Goal: Entertainment & Leisure: Consume media (video, audio)

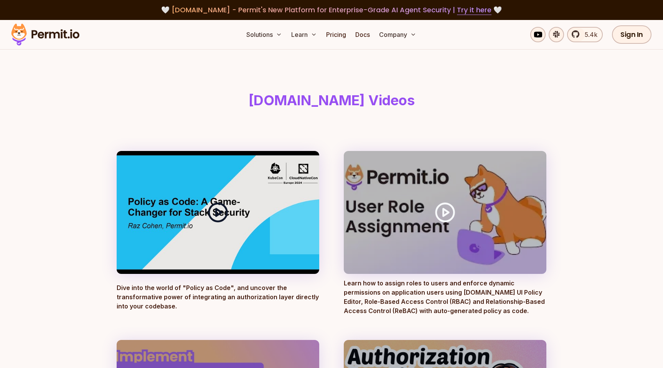
click at [220, 208] on icon at bounding box center [217, 212] width 21 height 21
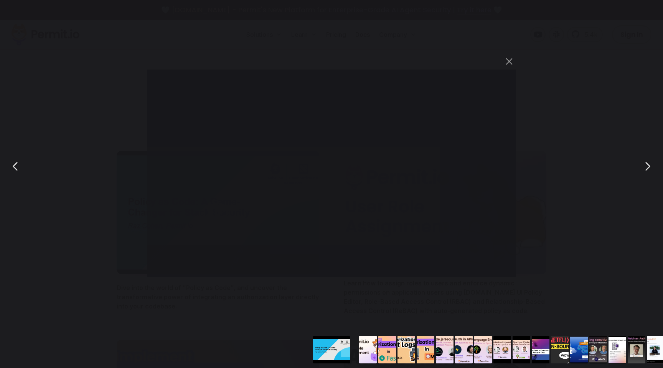
click at [589, 120] on div "You can close this modal content with the ESC key" at bounding box center [331, 166] width 663 height 332
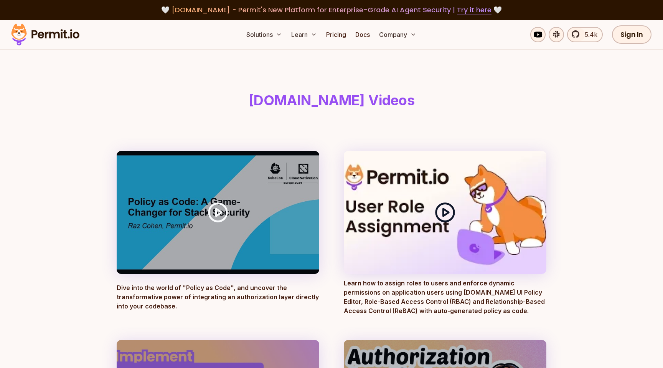
click at [442, 210] on icon at bounding box center [444, 212] width 21 height 21
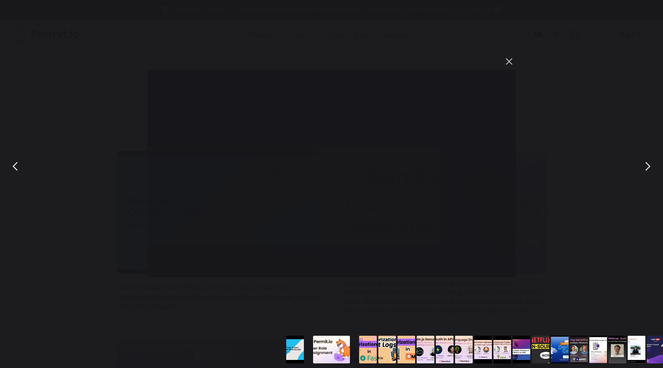
click at [508, 61] on button "You can close this modal content with the ESC key" at bounding box center [509, 61] width 13 height 13
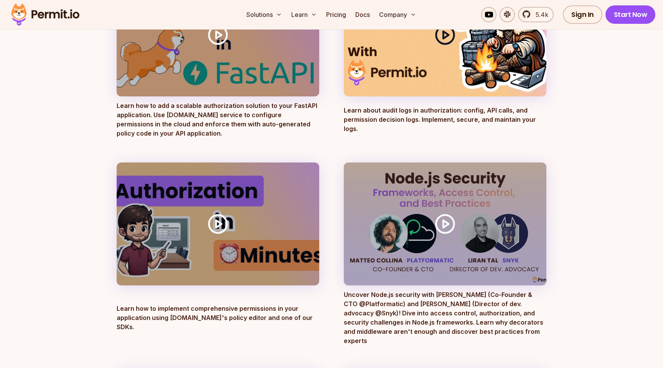
scroll to position [395, 0]
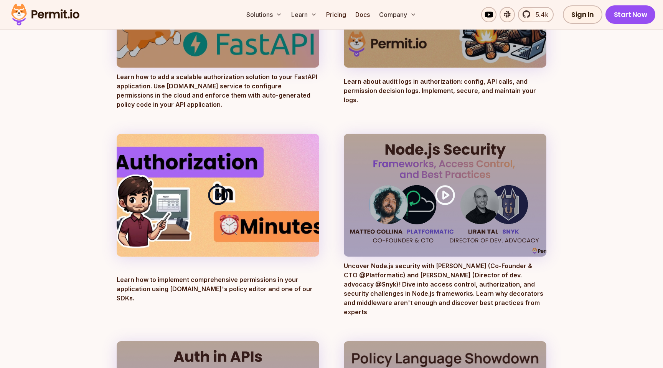
click at [226, 196] on circle at bounding box center [218, 195] width 18 height 18
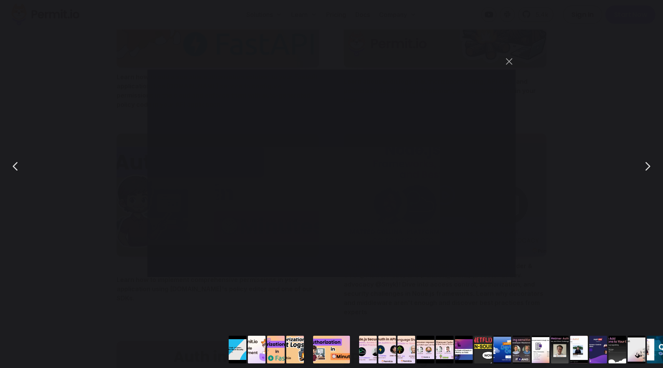
click at [99, 259] on div "You can close this modal content with the ESC key" at bounding box center [331, 166] width 663 height 332
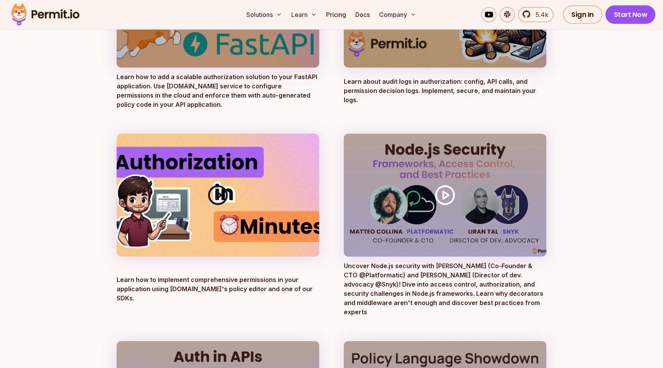
click at [223, 192] on icon at bounding box center [217, 194] width 21 height 21
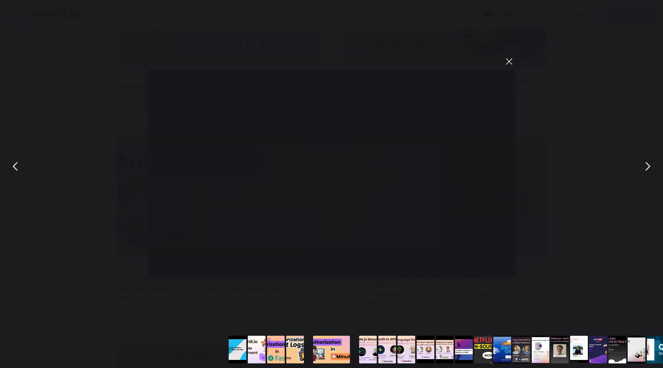
click at [509, 61] on button "You can close this modal content with the ESC key" at bounding box center [509, 61] width 13 height 13
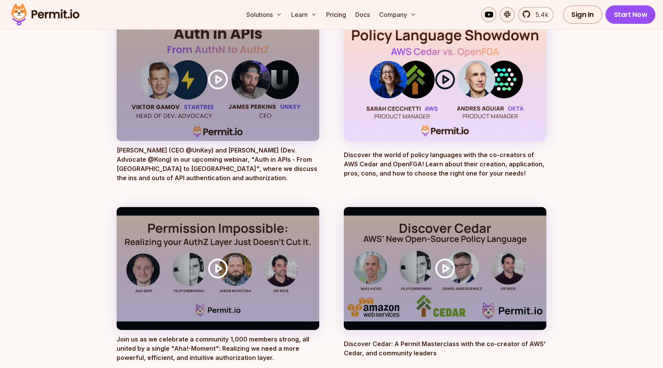
scroll to position [738, 0]
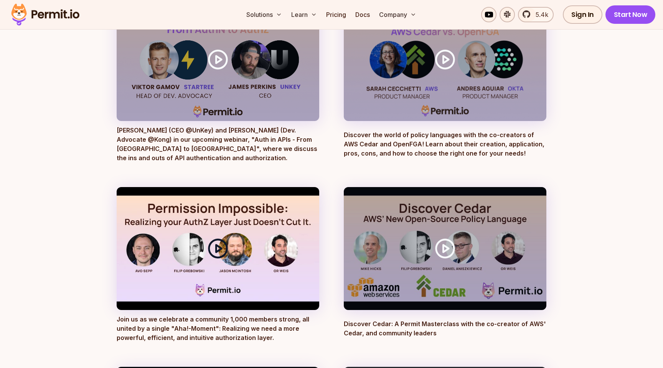
click at [210, 238] on icon at bounding box center [217, 248] width 21 height 21
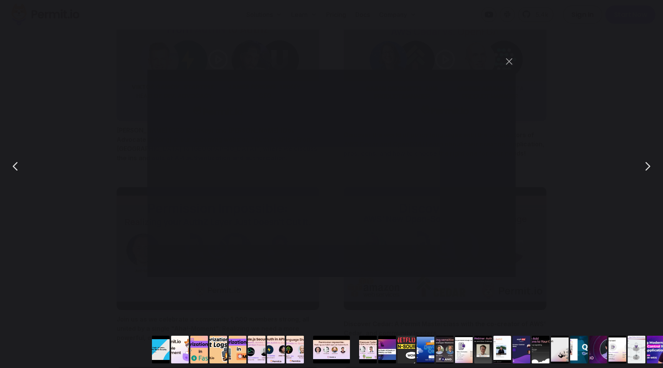
click at [557, 230] on div "You can close this modal content with the ESC key" at bounding box center [331, 166] width 663 height 332
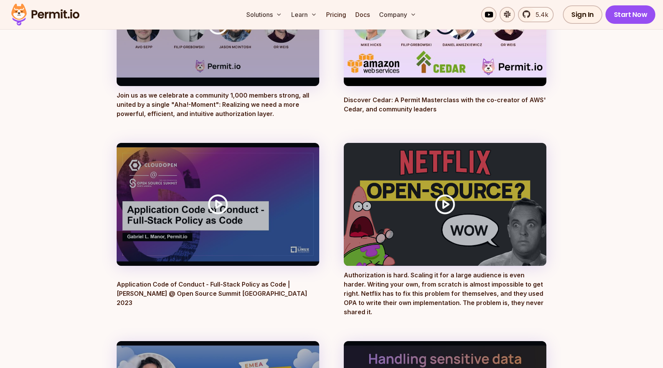
scroll to position [975, 0]
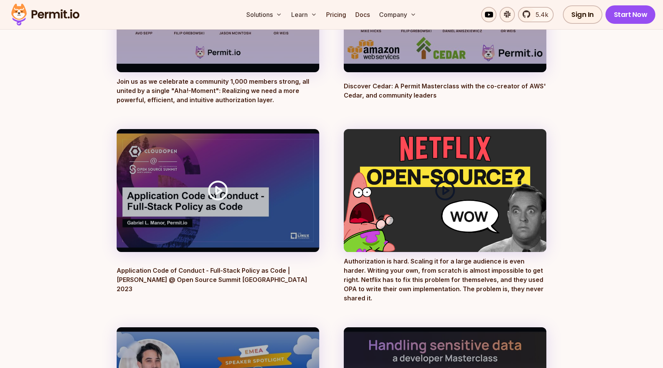
click at [445, 180] on icon at bounding box center [444, 190] width 21 height 21
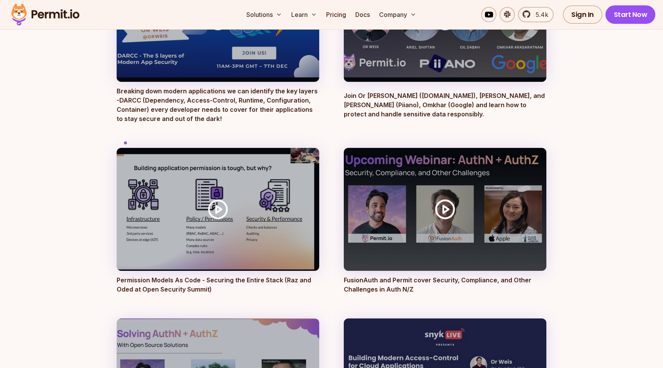
scroll to position [1348, 0]
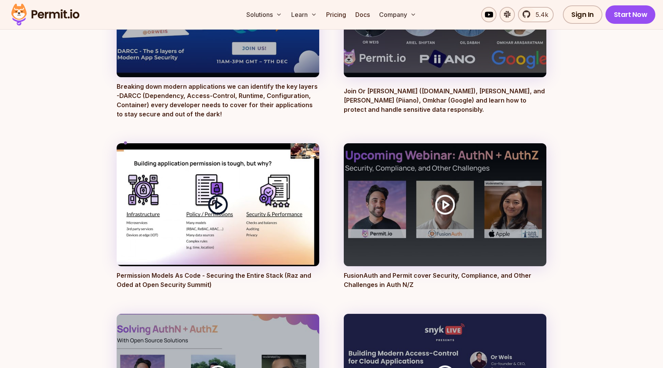
click at [224, 194] on icon at bounding box center [217, 204] width 21 height 21
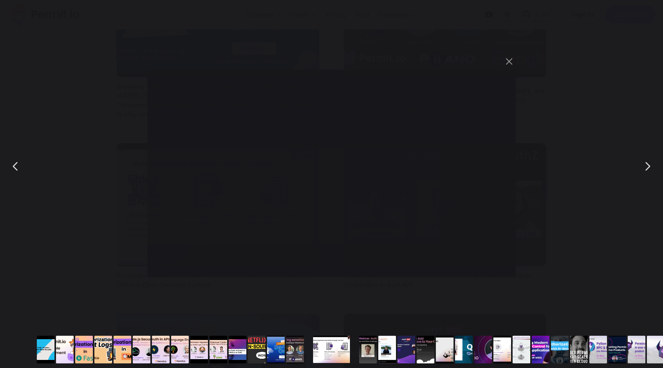
click at [606, 61] on div "You can close this modal content with the ESC key" at bounding box center [331, 166] width 663 height 332
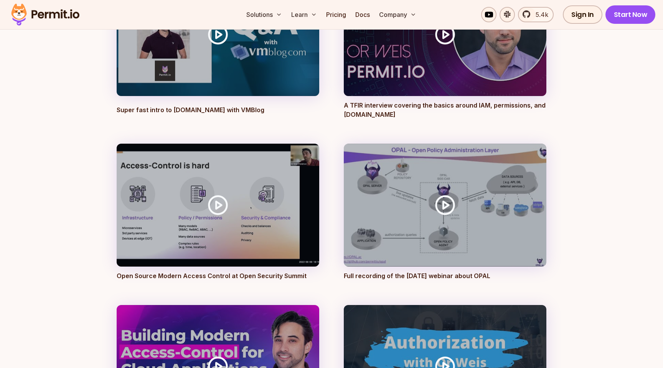
scroll to position [2067, 0]
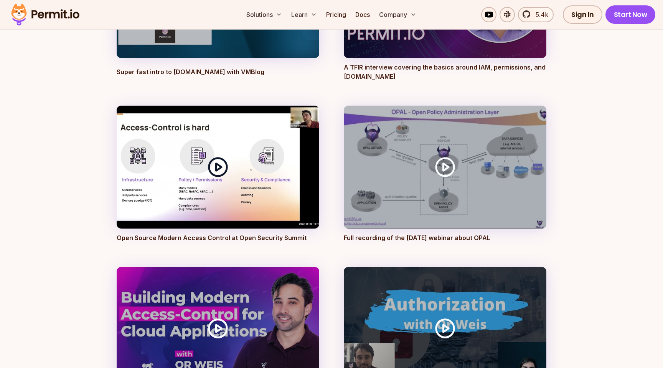
click at [223, 161] on icon at bounding box center [217, 166] width 21 height 21
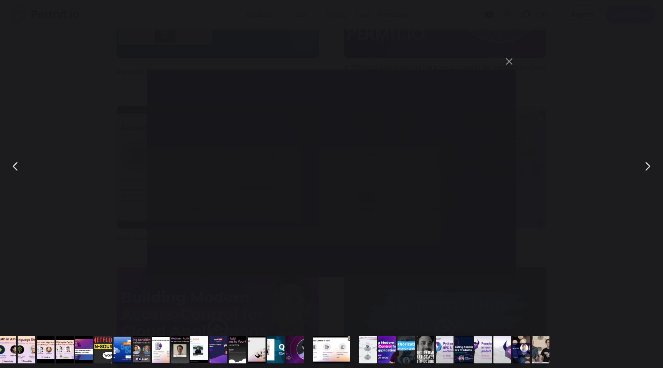
click at [558, 153] on div "You can close this modal content with the ESC key" at bounding box center [331, 166] width 663 height 332
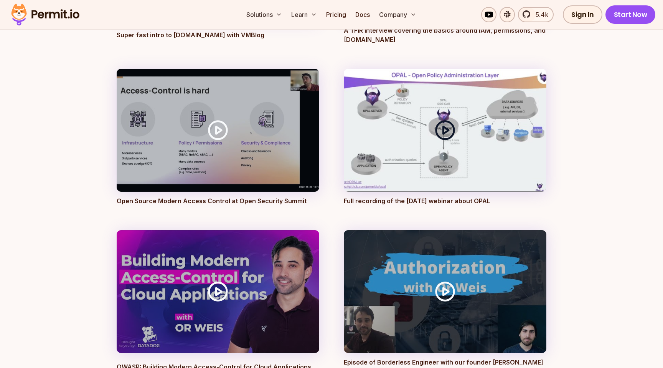
scroll to position [2142, 0]
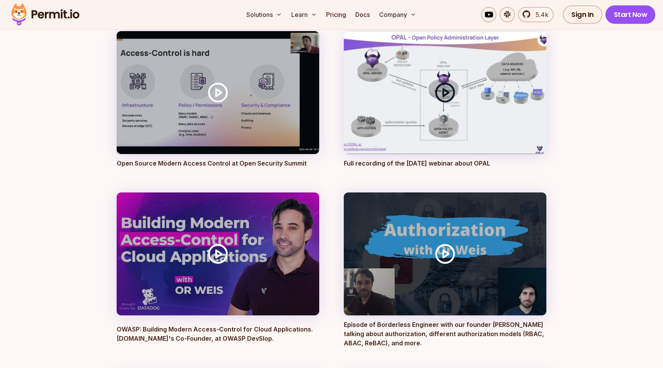
click at [443, 107] on div at bounding box center [445, 92] width 203 height 123
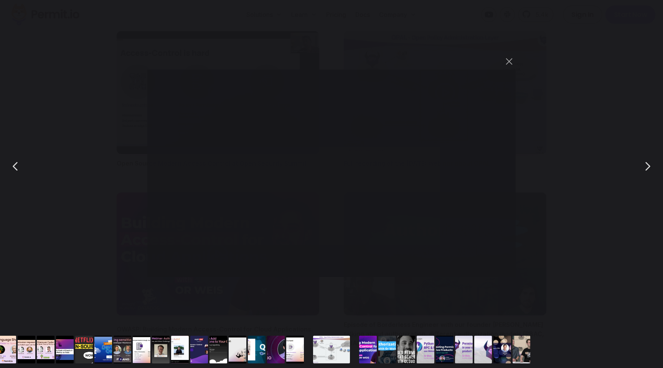
click at [585, 197] on div "You can close this modal content with the ESC key" at bounding box center [331, 166] width 663 height 332
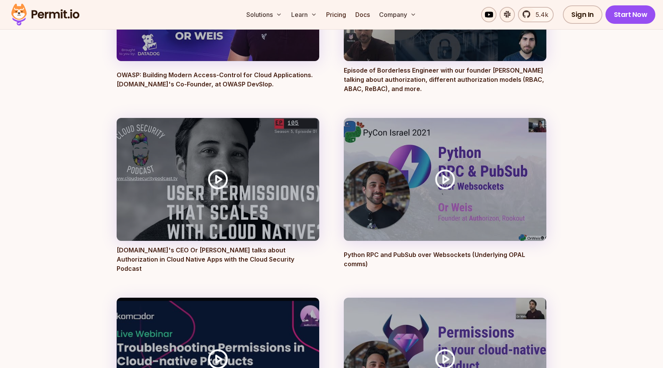
scroll to position [2403, 0]
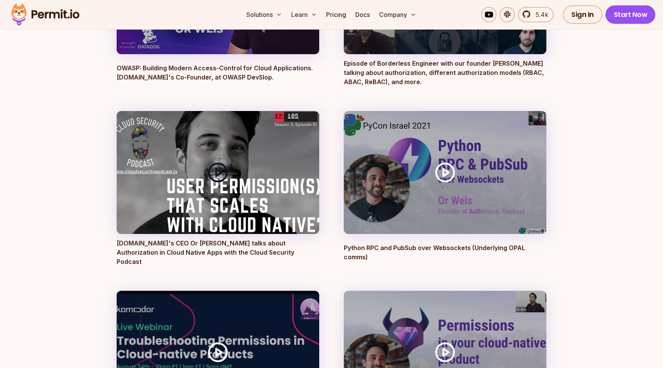
click at [246, 177] on div at bounding box center [218, 172] width 203 height 123
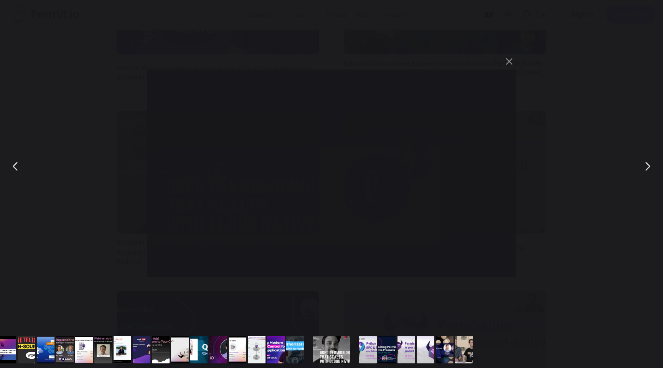
click at [555, 182] on div "You can close this modal content with the ESC key" at bounding box center [331, 166] width 663 height 332
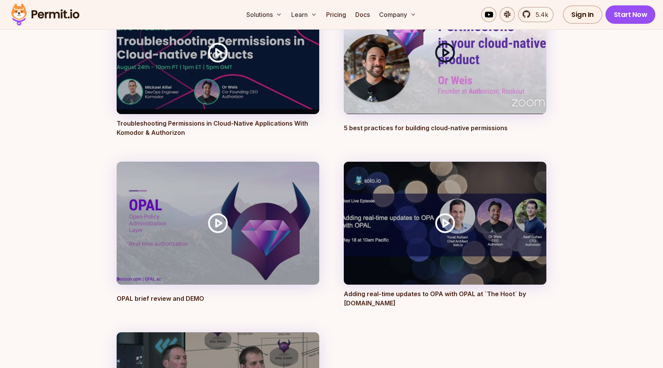
scroll to position [2708, 0]
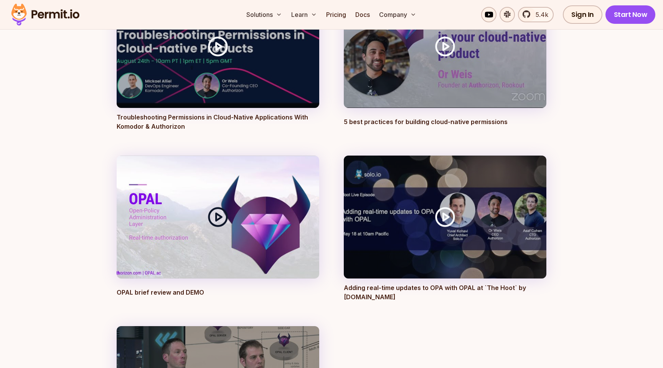
click at [255, 211] on div at bounding box center [218, 216] width 203 height 123
